Goal: Book appointment/travel/reservation

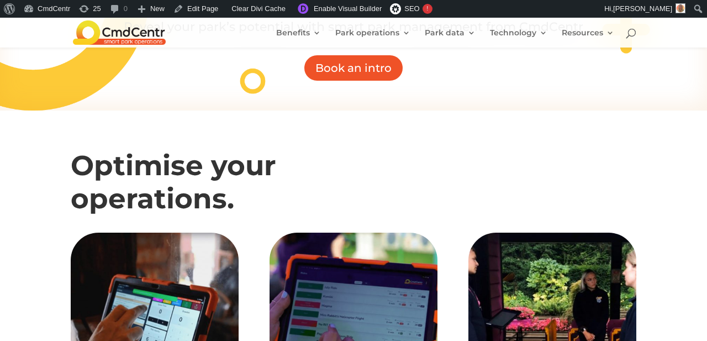
scroll to position [379, 0]
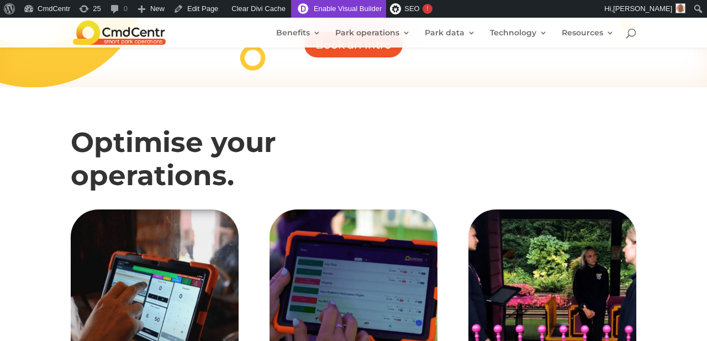
click at [343, 10] on link "Enable Visual Builder" at bounding box center [338, 9] width 95 height 18
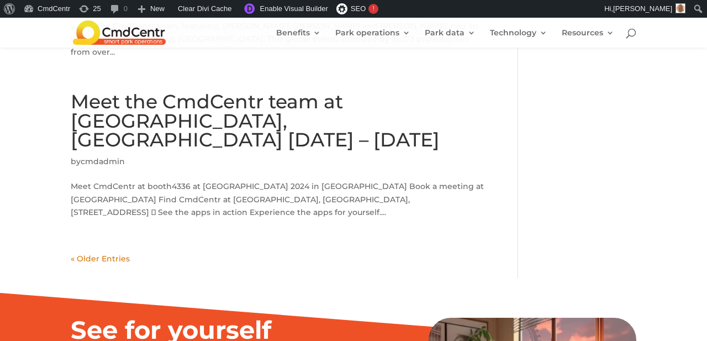
scroll to position [1803, 0]
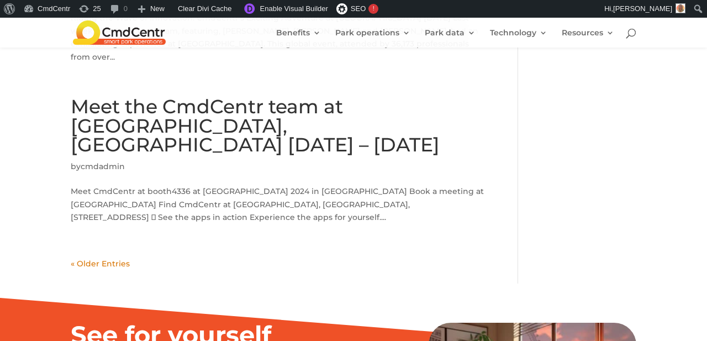
click at [103, 94] on link "Meet the CmdCentr team at [GEOGRAPHIC_DATA], [GEOGRAPHIC_DATA] [DATE] – [DATE]" at bounding box center [255, 125] width 369 height 62
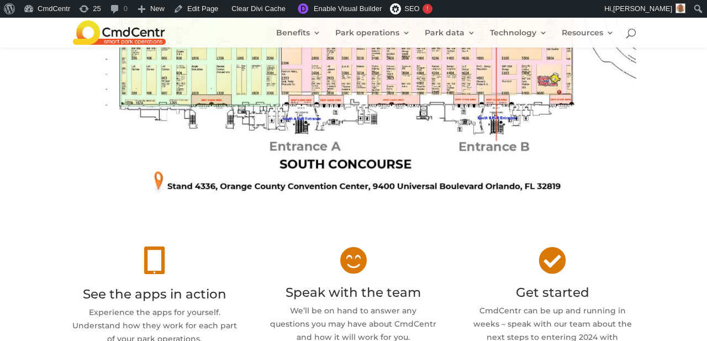
scroll to position [593, 0]
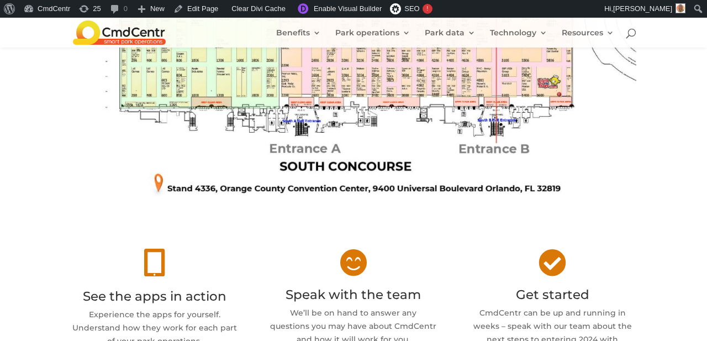
click at [352, 248] on span "" at bounding box center [353, 262] width 27 height 28
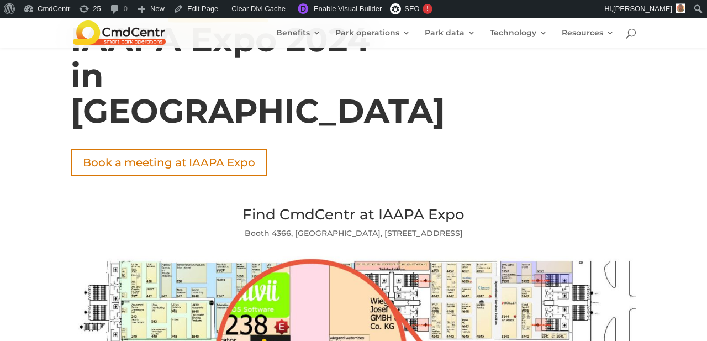
scroll to position [119, 0]
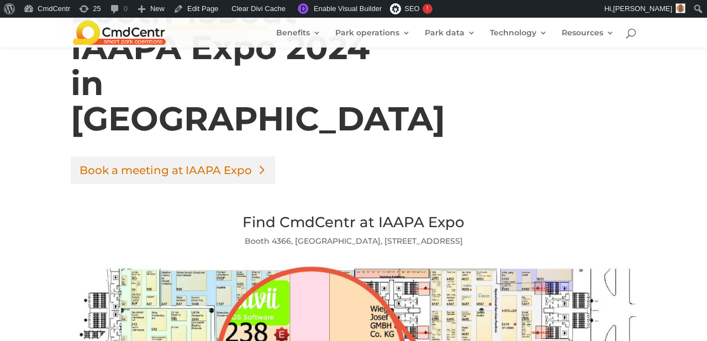
click at [215, 156] on link "Book a meeting at IAAPA Expo" at bounding box center [173, 170] width 204 height 28
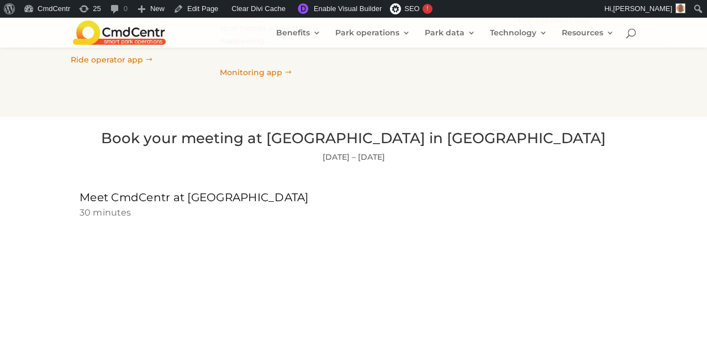
scroll to position [1382, 0]
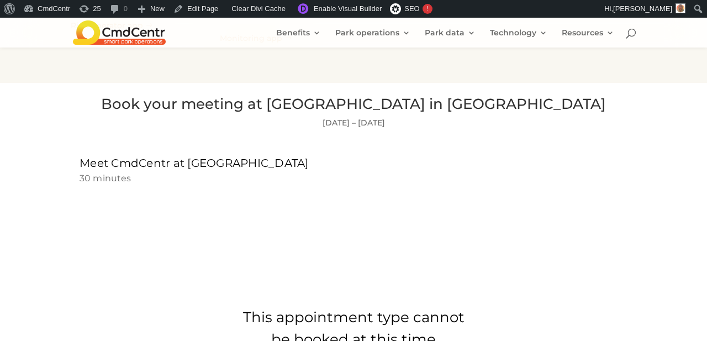
click at [244, 97] on h2 "Book your meeting at [GEOGRAPHIC_DATA] in [GEOGRAPHIC_DATA]" at bounding box center [353, 107] width 565 height 20
click at [309, 97] on h2 "Book your meeting at [GEOGRAPHIC_DATA] in [GEOGRAPHIC_DATA]" at bounding box center [353, 107] width 565 height 20
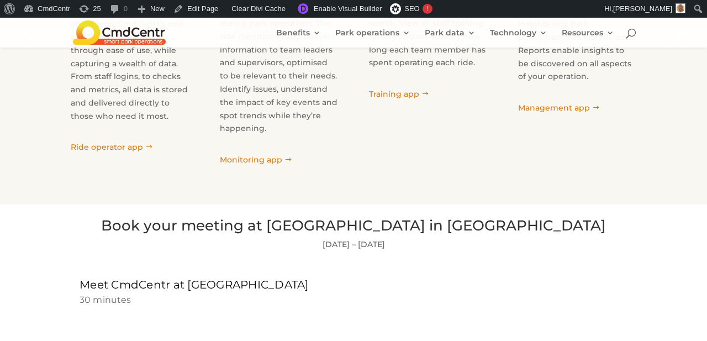
scroll to position [1244, 0]
